Goal: Information Seeking & Learning: Understand process/instructions

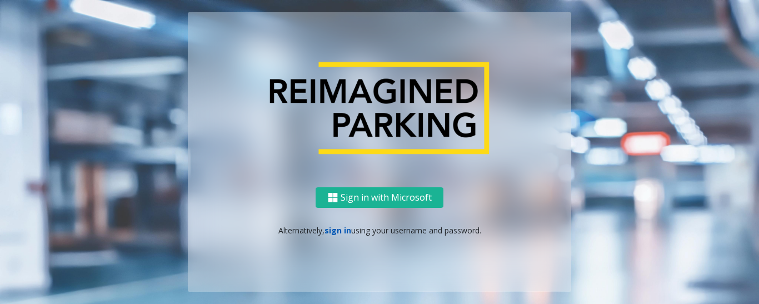
click at [338, 227] on link "sign in" at bounding box center [337, 230] width 27 height 11
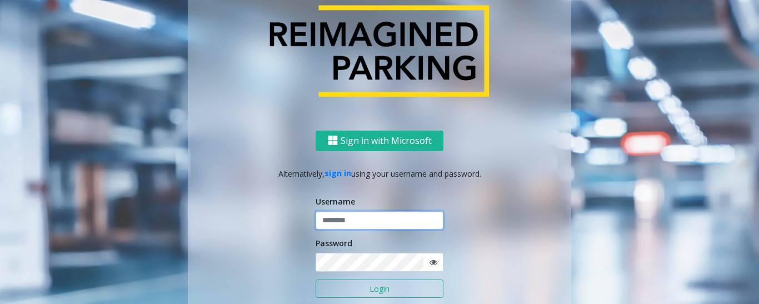
type input "******"
click at [360, 289] on button "Login" at bounding box center [380, 288] width 128 height 19
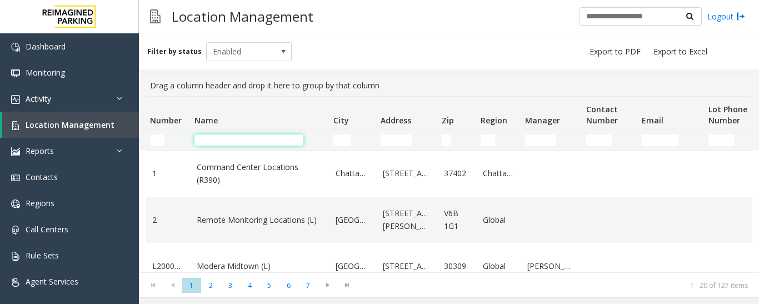
click at [248, 136] on input "Name Filter" at bounding box center [248, 139] width 109 height 11
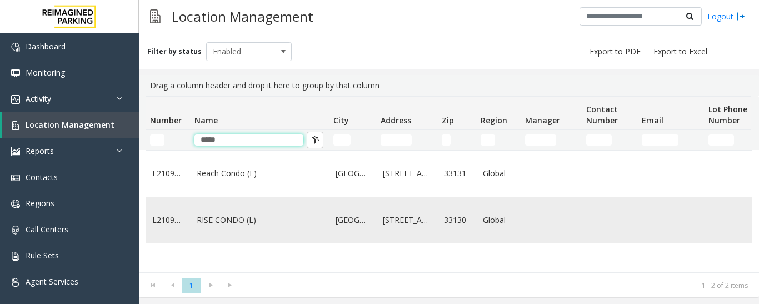
type input "*****"
click at [262, 214] on link "RISE CONDO (L)" at bounding box center [260, 220] width 126 height 12
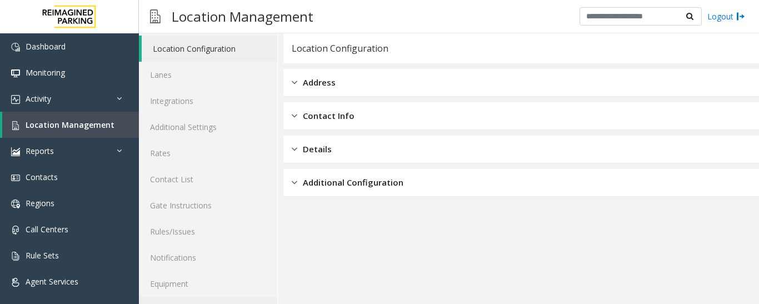
scroll to position [62, 0]
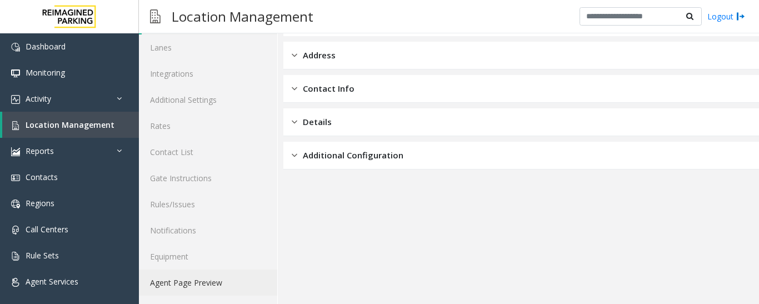
click at [212, 282] on link "Agent Page Preview" at bounding box center [208, 282] width 138 height 26
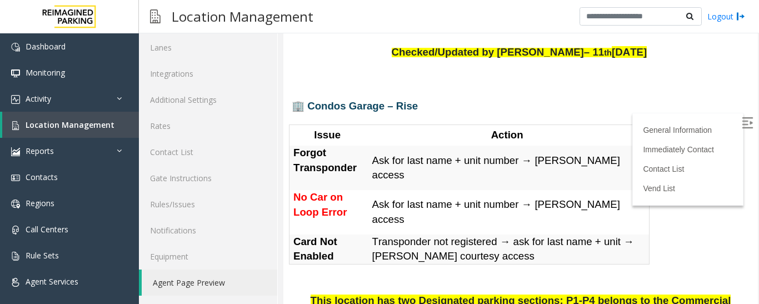
scroll to position [56, 0]
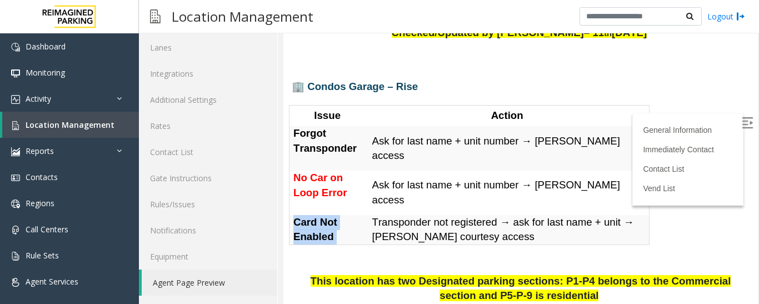
drag, startPoint x: 293, startPoint y: 218, endPoint x: 342, endPoint y: 226, distance: 50.0
click at [342, 226] on div "Card Not Enabled" at bounding box center [328, 229] width 79 height 29
click at [342, 226] on p "Card Not Enabled" at bounding box center [328, 229] width 71 height 29
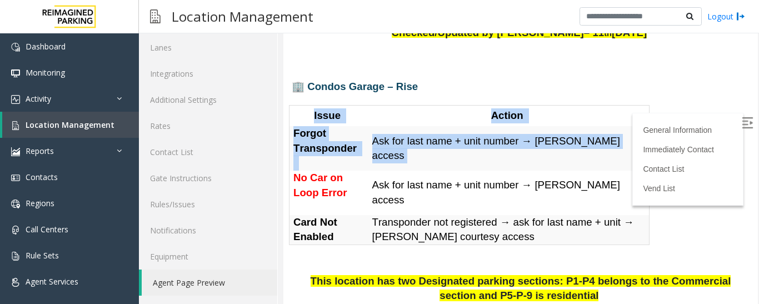
click at [290, 171] on div "General Information Checked/Updated by Kunal Singh– 11 th September 2025 🏢 Cond…" at bounding box center [520, 264] width 474 height 546
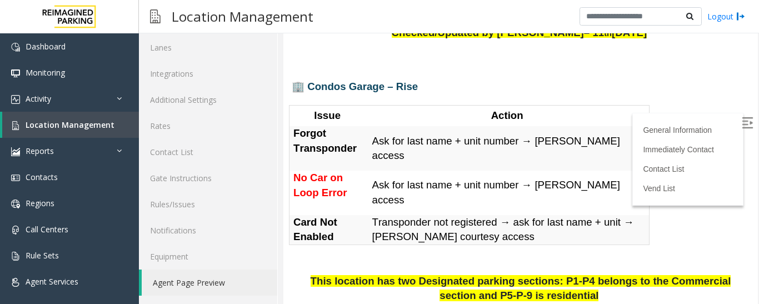
click at [317, 176] on span "No Car on Loop Error" at bounding box center [319, 185] width 53 height 27
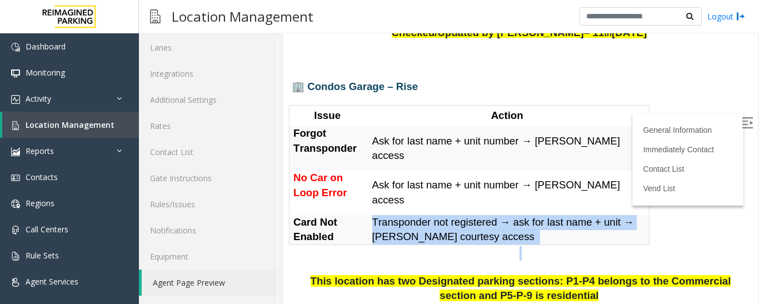
drag, startPoint x: 371, startPoint y: 219, endPoint x: 545, endPoint y: 242, distance: 175.3
click at [545, 242] on div "General Information Checked/Updated by Kunal Singh– 11 th September 2025 🏢 Cond…" at bounding box center [520, 264] width 474 height 546
click at [543, 233] on p "Transponder not registered → ask for last name + unit → grant courtesy access" at bounding box center [508, 229] width 273 height 29
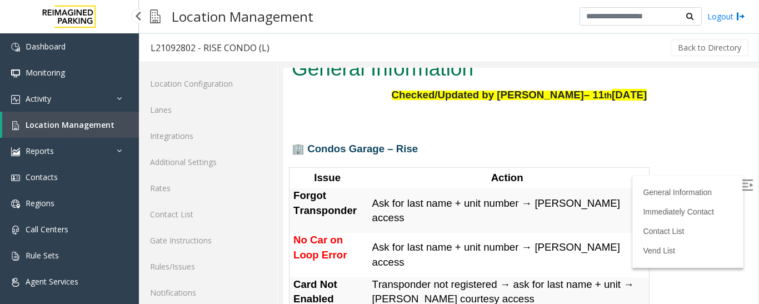
click at [66, 120] on span "Location Management" at bounding box center [70, 124] width 89 height 11
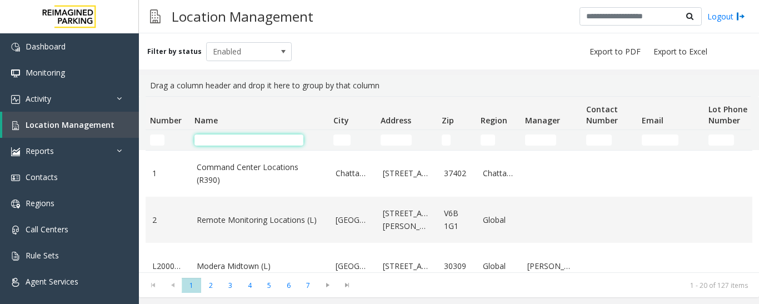
click at [224, 141] on input "Name Filter" at bounding box center [248, 139] width 109 height 11
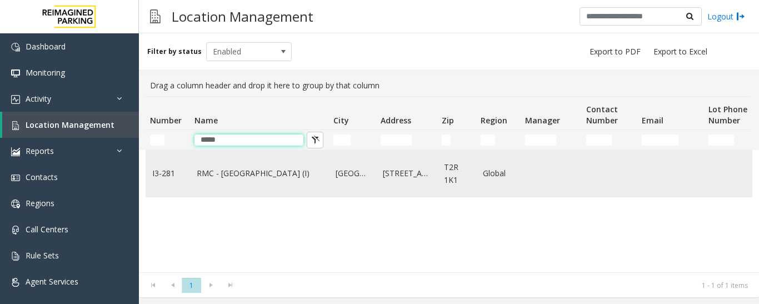
type input "*****"
click at [252, 179] on link "RMC - [GEOGRAPHIC_DATA] (I)" at bounding box center [260, 173] width 126 height 12
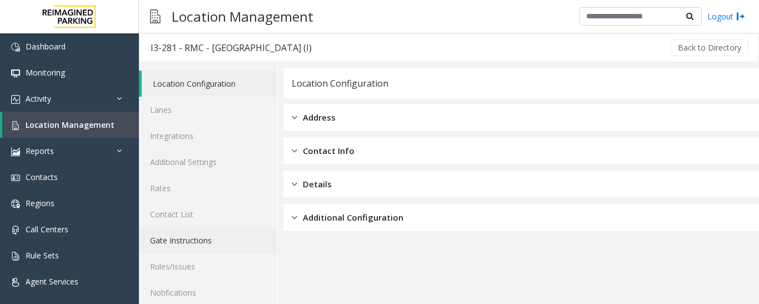
scroll to position [62, 0]
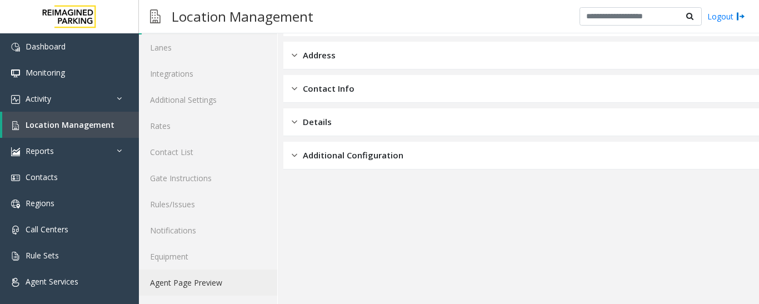
click at [205, 278] on link "Agent Page Preview" at bounding box center [208, 282] width 138 height 26
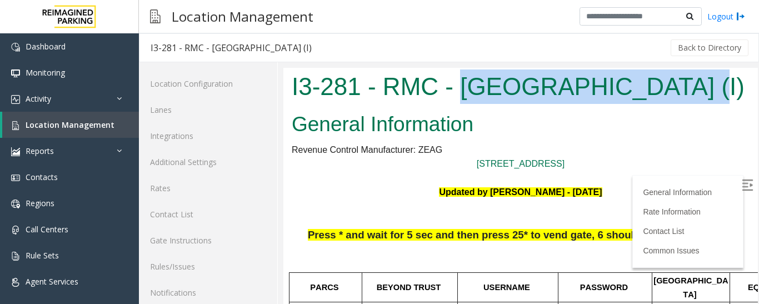
drag, startPoint x: 461, startPoint y: 82, endPoint x: 674, endPoint y: 99, distance: 214.0
click at [674, 99] on h1 "I3-281 - RMC - [GEOGRAPHIC_DATA] (I)" at bounding box center [521, 86] width 458 height 34
copy h1 "[GEOGRAPHIC_DATA]"
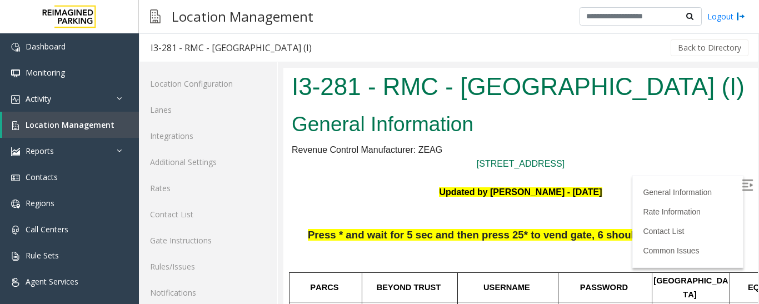
click at [740, 184] on label at bounding box center [748, 186] width 17 height 17
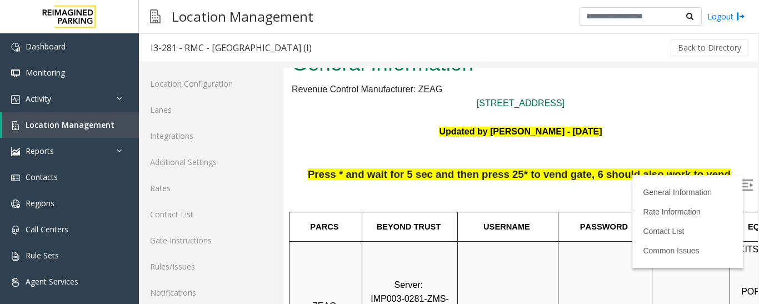
scroll to position [56, 0]
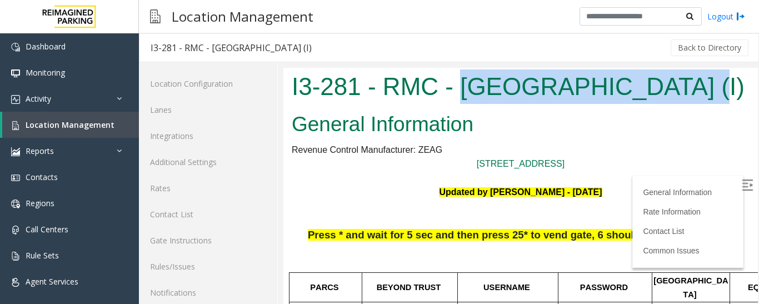
drag, startPoint x: 460, startPoint y: 86, endPoint x: 676, endPoint y: 89, distance: 216.1
click at [676, 89] on h1 "I3-281 - RMC - [GEOGRAPHIC_DATA] (I)" at bounding box center [521, 86] width 458 height 34
copy h1 "[GEOGRAPHIC_DATA]"
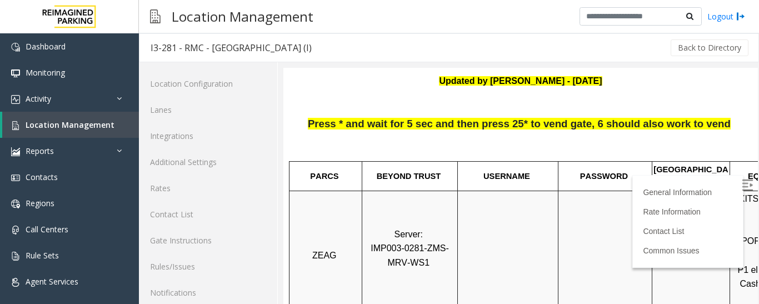
scroll to position [278, 0]
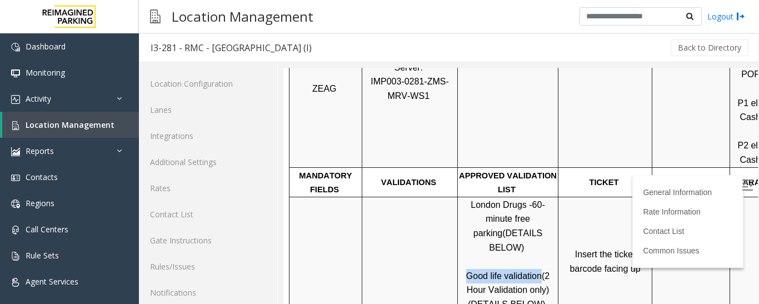
drag, startPoint x: 469, startPoint y: 247, endPoint x: 536, endPoint y: 248, distance: 66.7
click at [536, 271] on span "Good life validation" at bounding box center [504, 275] width 76 height 9
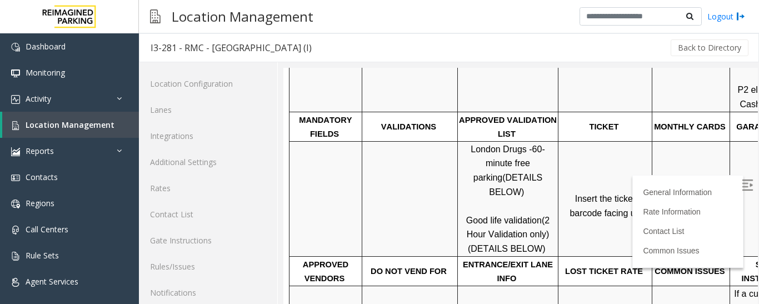
click at [555, 211] on p "London Drugs - 60-minute free parking (DETAILS BELOW) Good life validation (2 H…" at bounding box center [507, 199] width 99 height 114
click at [546, 204] on p "London Drugs - 60-minute free parking (DETAILS BELOW) Good life validation (2 H…" at bounding box center [507, 199] width 99 height 114
click at [542, 216] on span "(2 Hour Validation only)" at bounding box center [510, 228] width 86 height 24
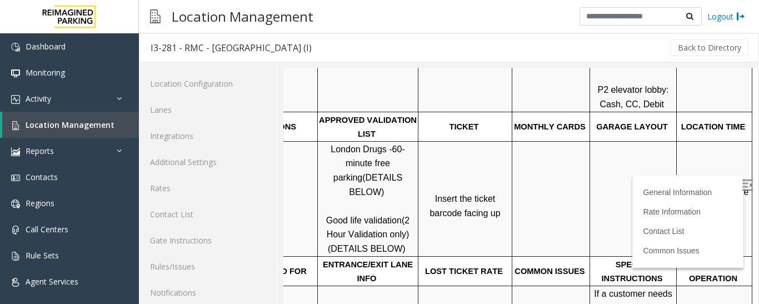
scroll to position [333, 157]
click at [691, 187] on span "Click Here for the local time" at bounding box center [715, 199] width 71 height 24
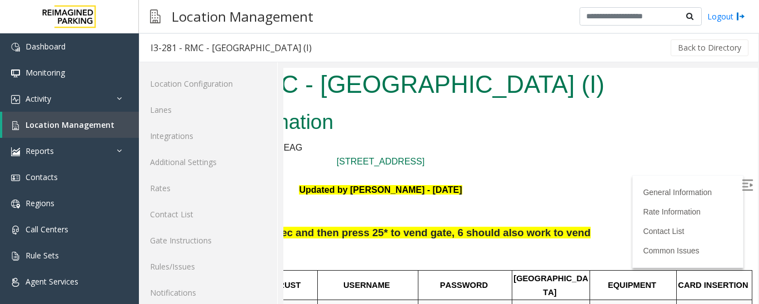
scroll to position [0, 157]
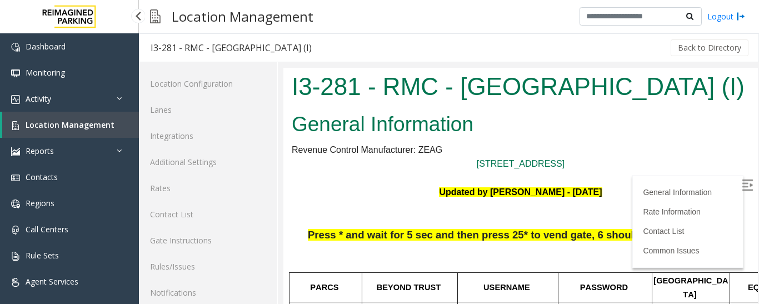
scroll to position [0, 157]
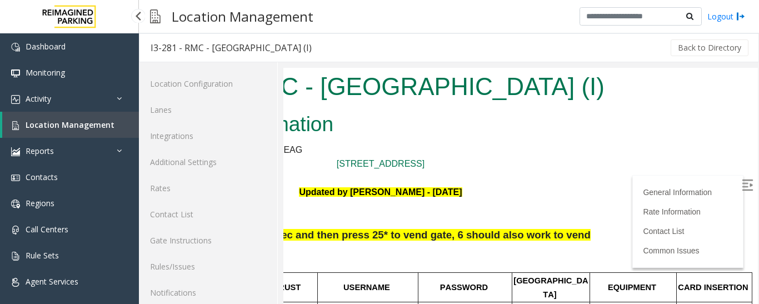
click at [79, 124] on span "Location Management" at bounding box center [70, 124] width 89 height 11
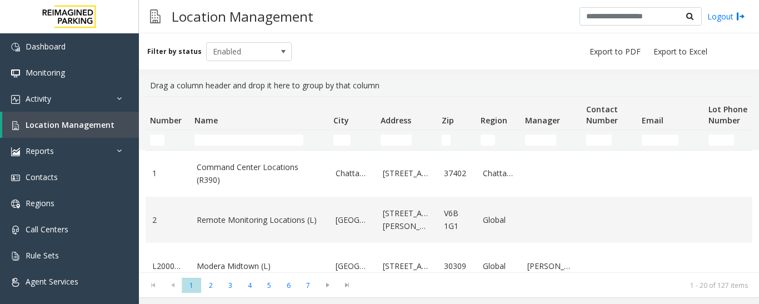
click at [229, 133] on td "Name Filter" at bounding box center [259, 140] width 139 height 20
click at [231, 135] on input "Name Filter" at bounding box center [248, 139] width 109 height 11
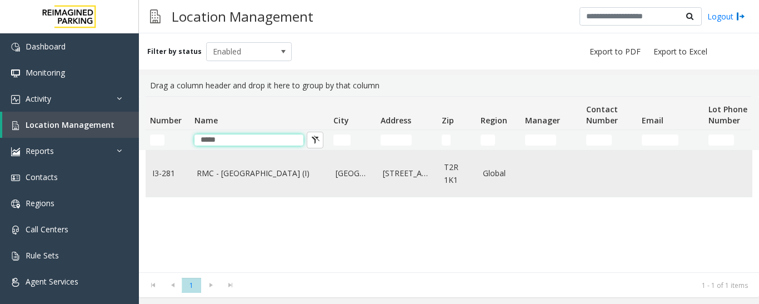
type input "*****"
click at [242, 179] on link "RMC - [GEOGRAPHIC_DATA] (I)" at bounding box center [260, 173] width 126 height 12
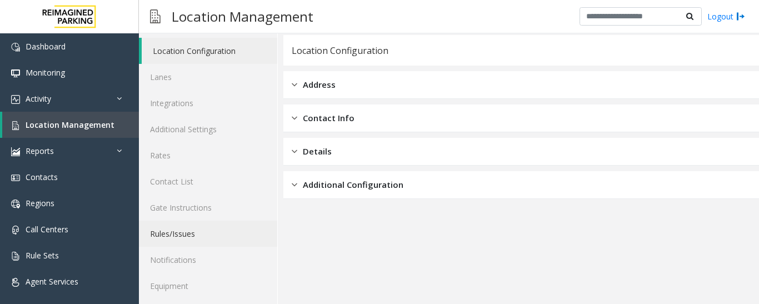
scroll to position [62, 0]
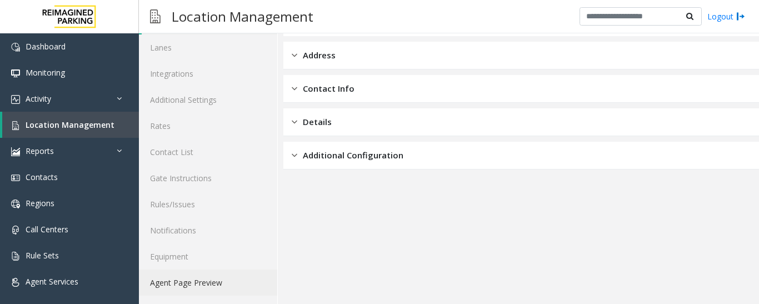
click at [192, 284] on link "Agent Page Preview" at bounding box center [208, 282] width 138 height 26
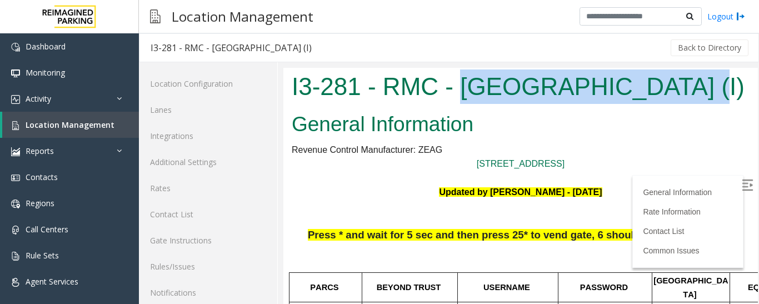
drag, startPoint x: 459, startPoint y: 90, endPoint x: 671, endPoint y: 93, distance: 211.7
click at [671, 93] on h1 "I3-281 - RMC - [GEOGRAPHIC_DATA] (I)" at bounding box center [521, 86] width 458 height 34
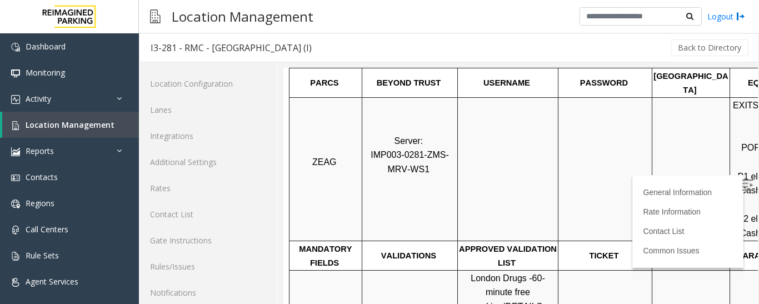
scroll to position [222, 0]
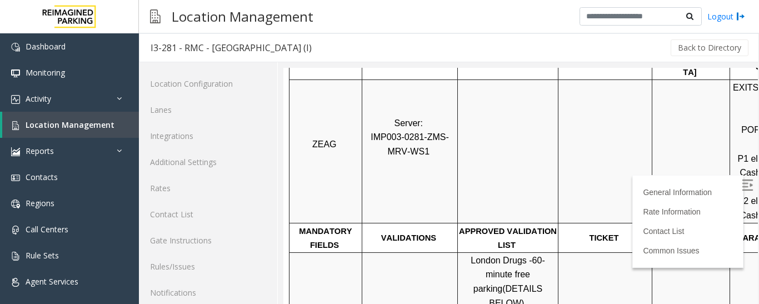
click at [459, 182] on td at bounding box center [508, 150] width 101 height 143
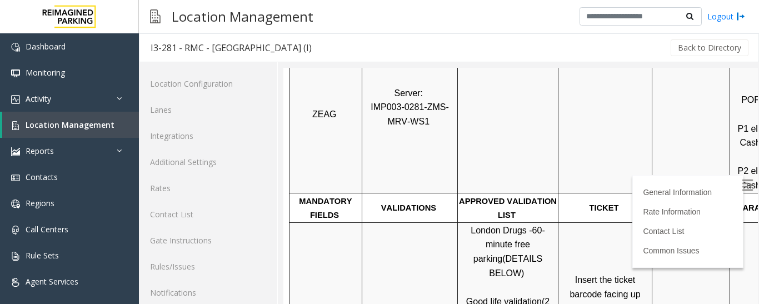
scroll to position [278, 0]
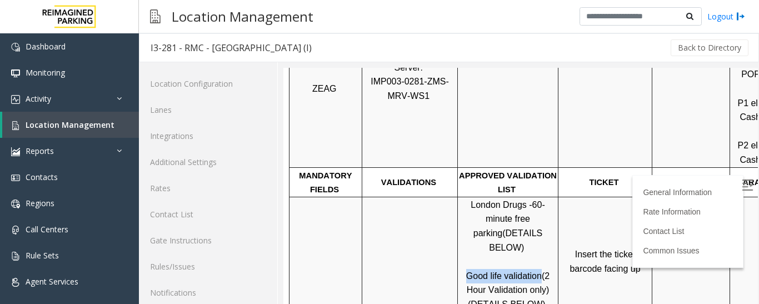
drag, startPoint x: 468, startPoint y: 249, endPoint x: 537, endPoint y: 248, distance: 69.4
click at [537, 271] on span "Good life validation" at bounding box center [504, 275] width 76 height 9
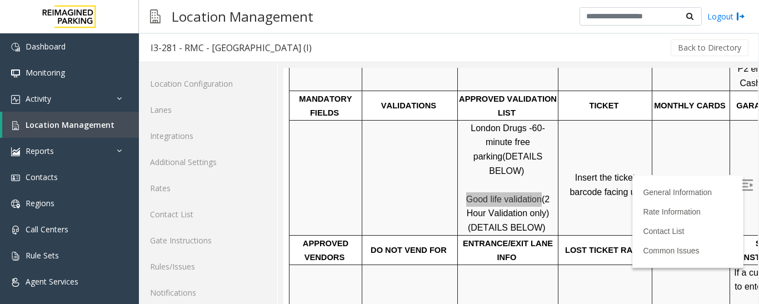
scroll to position [167, 0]
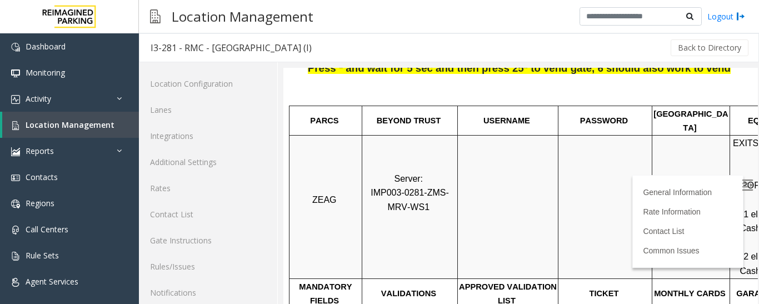
click at [742, 180] on img at bounding box center [747, 184] width 11 height 11
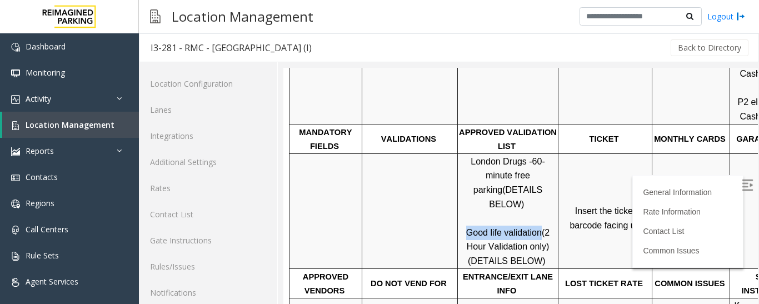
scroll to position [389, 0]
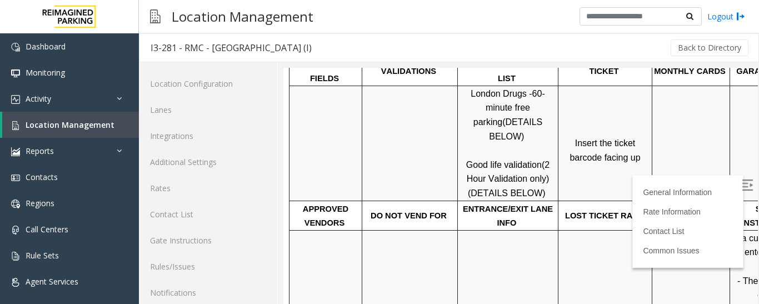
click at [609, 156] on td "Insert the ticket barcode facing up" at bounding box center [605, 143] width 94 height 115
click at [676, 129] on p at bounding box center [691, 143] width 76 height 28
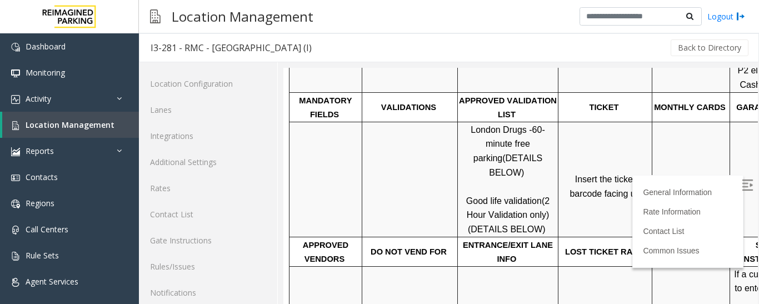
scroll to position [333, 0]
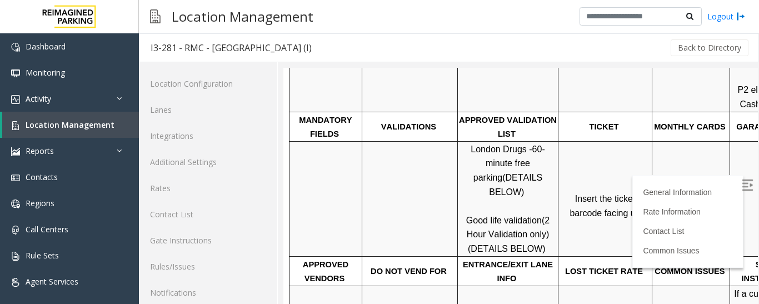
click at [670, 192] on p at bounding box center [691, 199] width 76 height 28
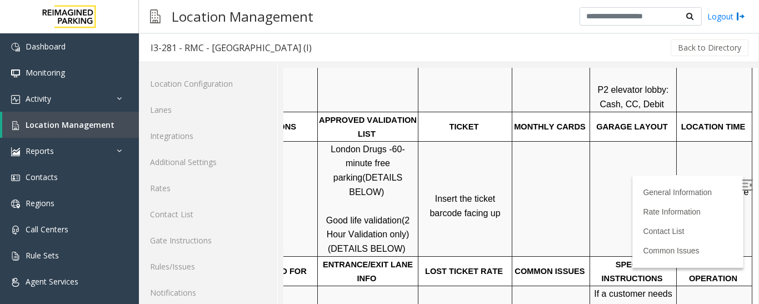
scroll to position [333, 157]
click at [680, 187] on span "Click Here for the local time" at bounding box center [715, 199] width 71 height 24
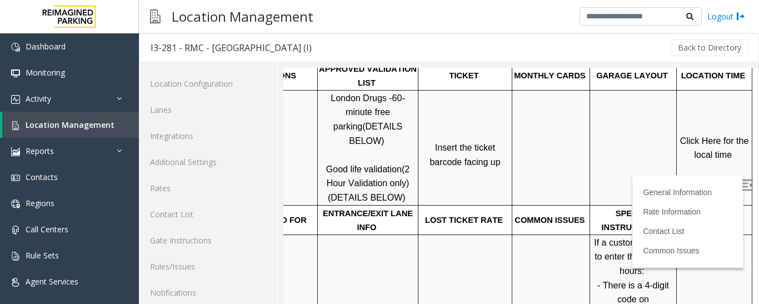
scroll to position [389, 157]
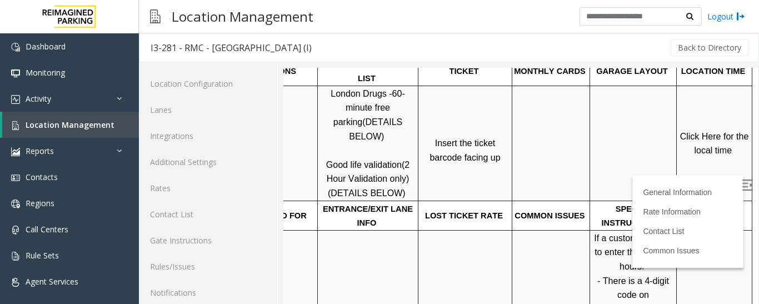
drag, startPoint x: 310, startPoint y: 139, endPoint x: 385, endPoint y: 142, distance: 75.0
click at [385, 142] on p "London Drugs - 60-minute free parking (DETAILS BELOW) Good life validation (2 H…" at bounding box center [367, 144] width 99 height 114
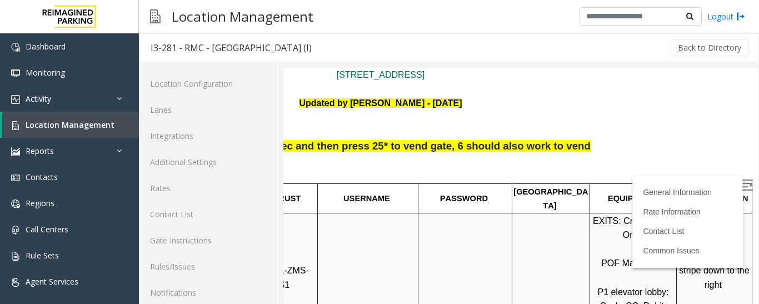
scroll to position [0, 157]
